Goal: Communication & Community: Connect with others

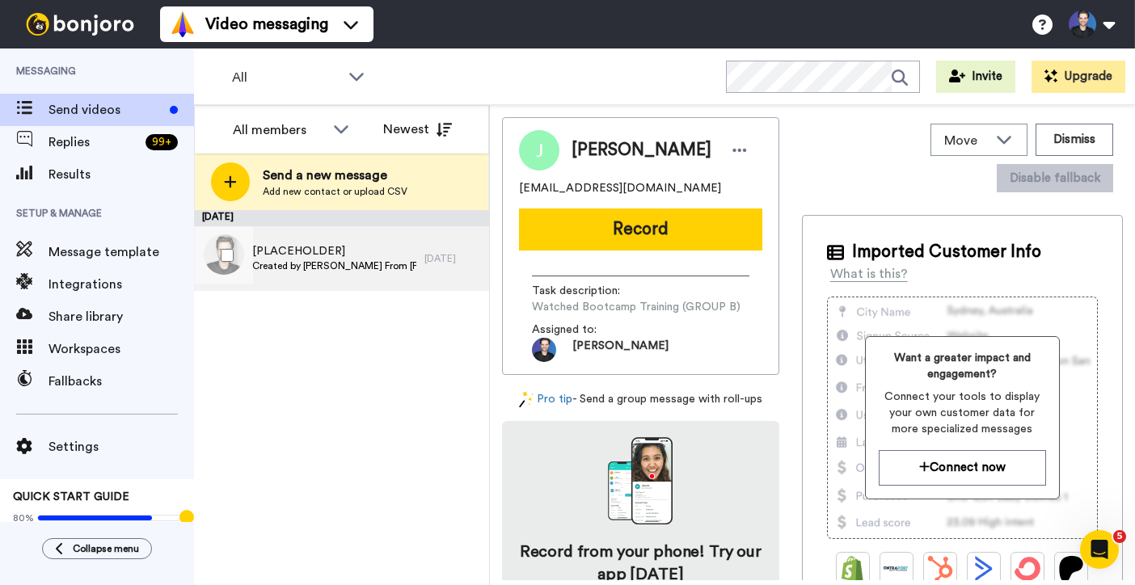
click at [381, 251] on span "[PLACEHOLDER]" at bounding box center [334, 251] width 164 height 16
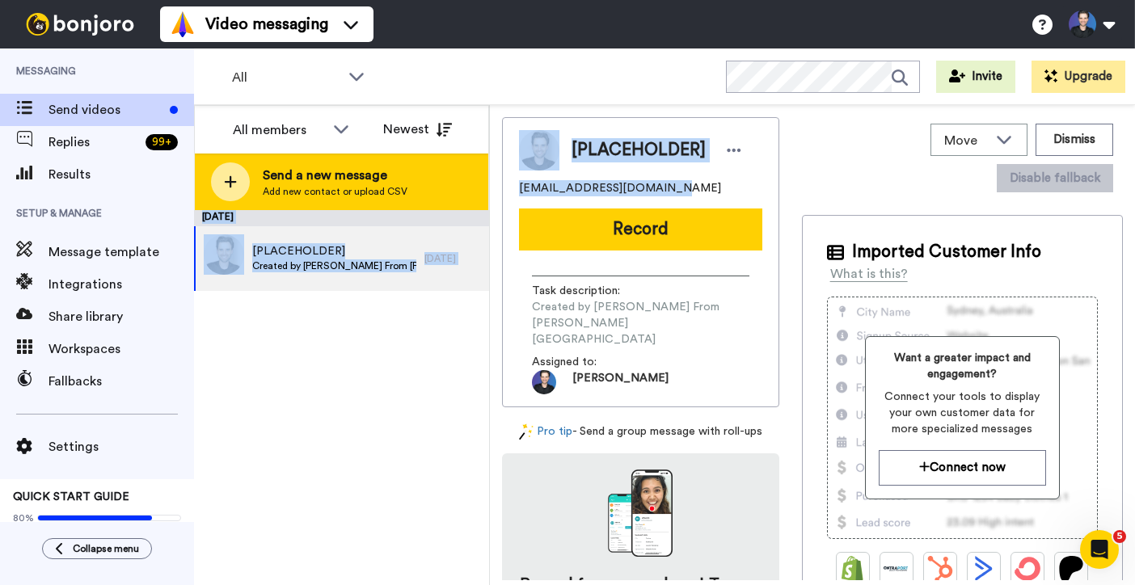
drag, startPoint x: 648, startPoint y: 192, endPoint x: 485, endPoint y: 194, distance: 163.3
click at [485, 194] on div "All members All members [PERSON_NAME] From [PERSON_NAME][GEOGRAPHIC_DATA] Newes…" at bounding box center [664, 345] width 941 height 480
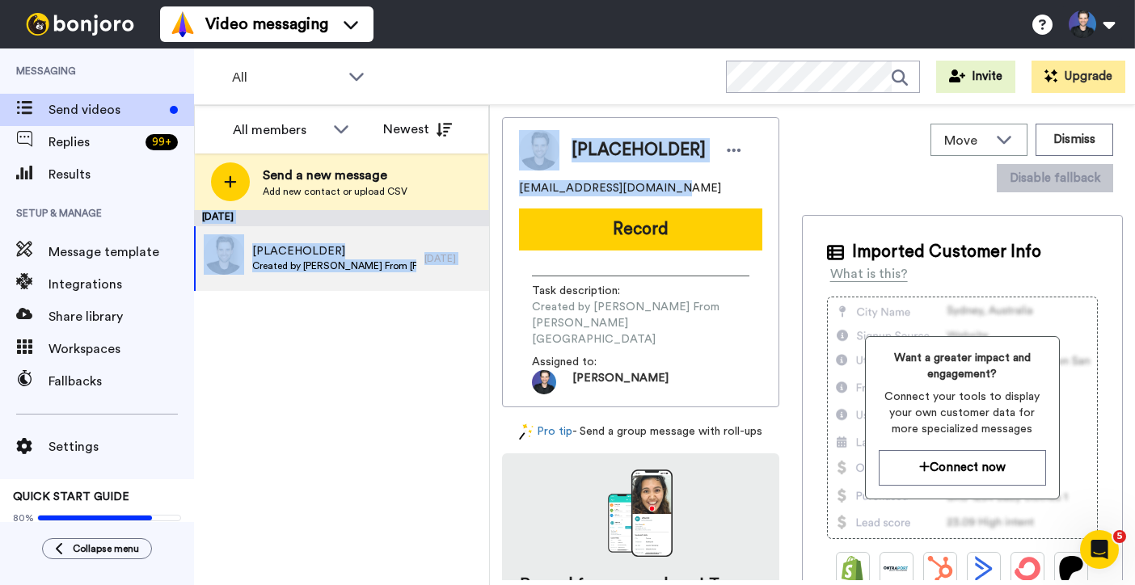
drag, startPoint x: 485, startPoint y: 194, endPoint x: 495, endPoint y: 196, distance: 10.8
click at [495, 196] on div "All members All members [PERSON_NAME] From [PERSON_NAME][GEOGRAPHIC_DATA] Newes…" at bounding box center [664, 345] width 941 height 480
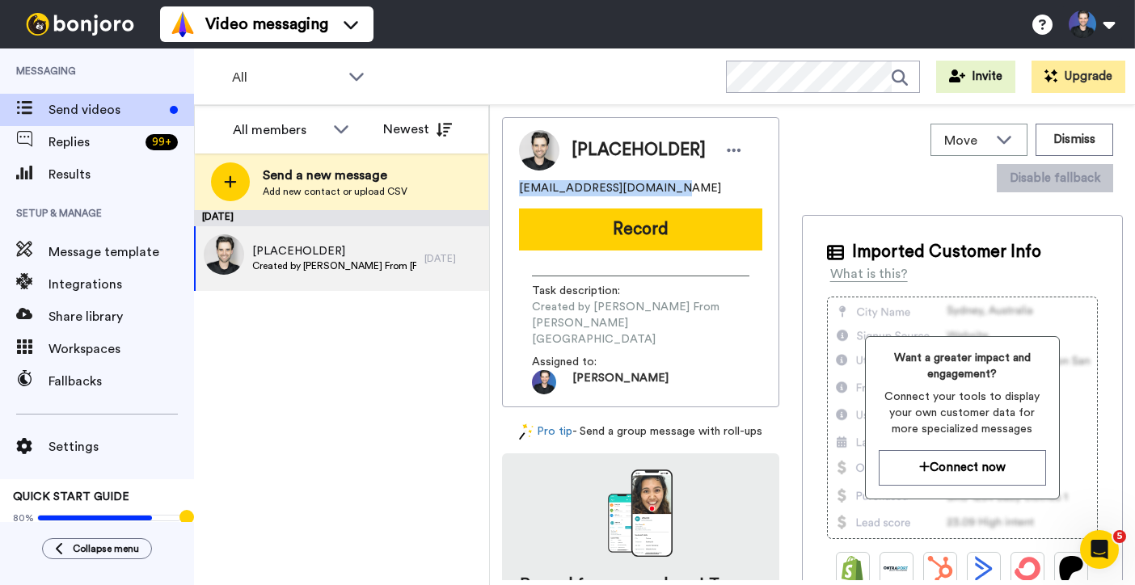
drag, startPoint x: 508, startPoint y: 195, endPoint x: 693, endPoint y: 184, distance: 185.4
click at [693, 184] on div "[PLACEHOLDER] [EMAIL_ADDRESS][DOMAIN_NAME] Record Task description : Created by…" at bounding box center [640, 262] width 277 height 290
copy span "[EMAIL_ADDRESS][DOMAIN_NAME]"
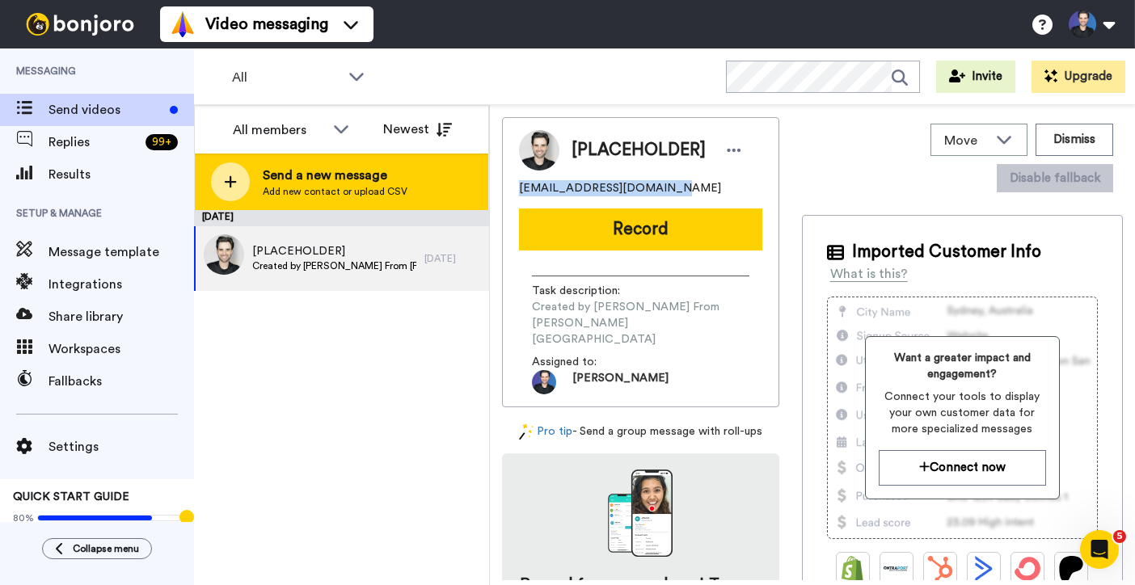
click at [417, 170] on div "Send a new message Add new contact or upload CSV" at bounding box center [341, 182] width 293 height 57
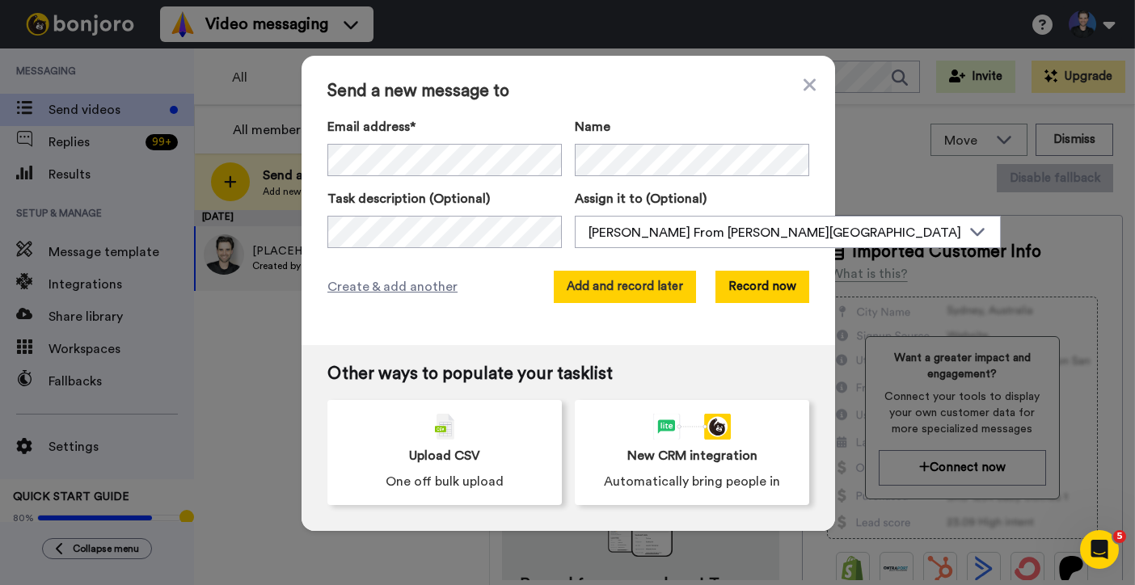
click at [643, 276] on button "Add and record later" at bounding box center [625, 287] width 142 height 32
